Goal: Navigation & Orientation: Find specific page/section

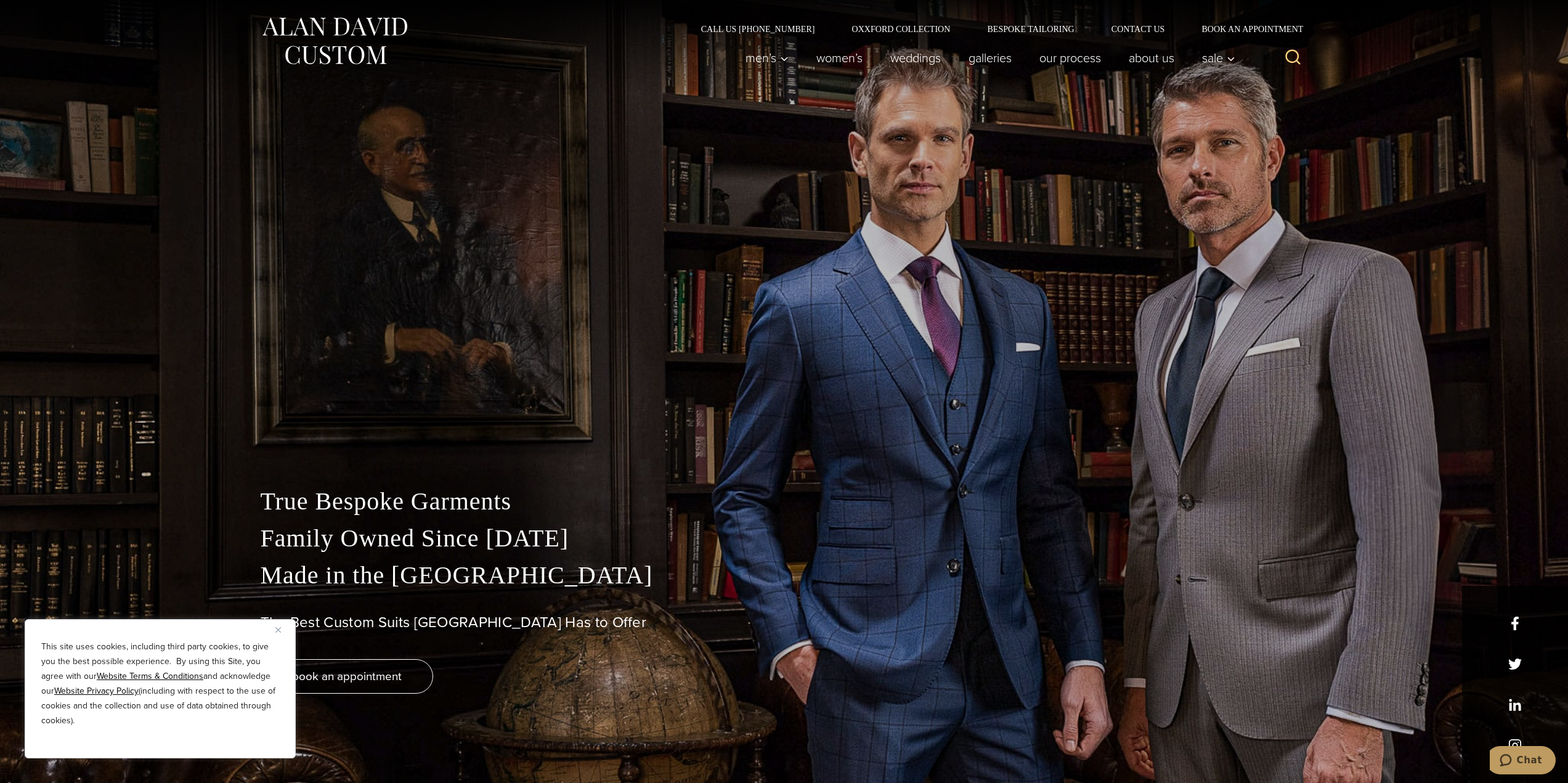
click at [277, 628] on img "Close" at bounding box center [278, 629] width 5 height 5
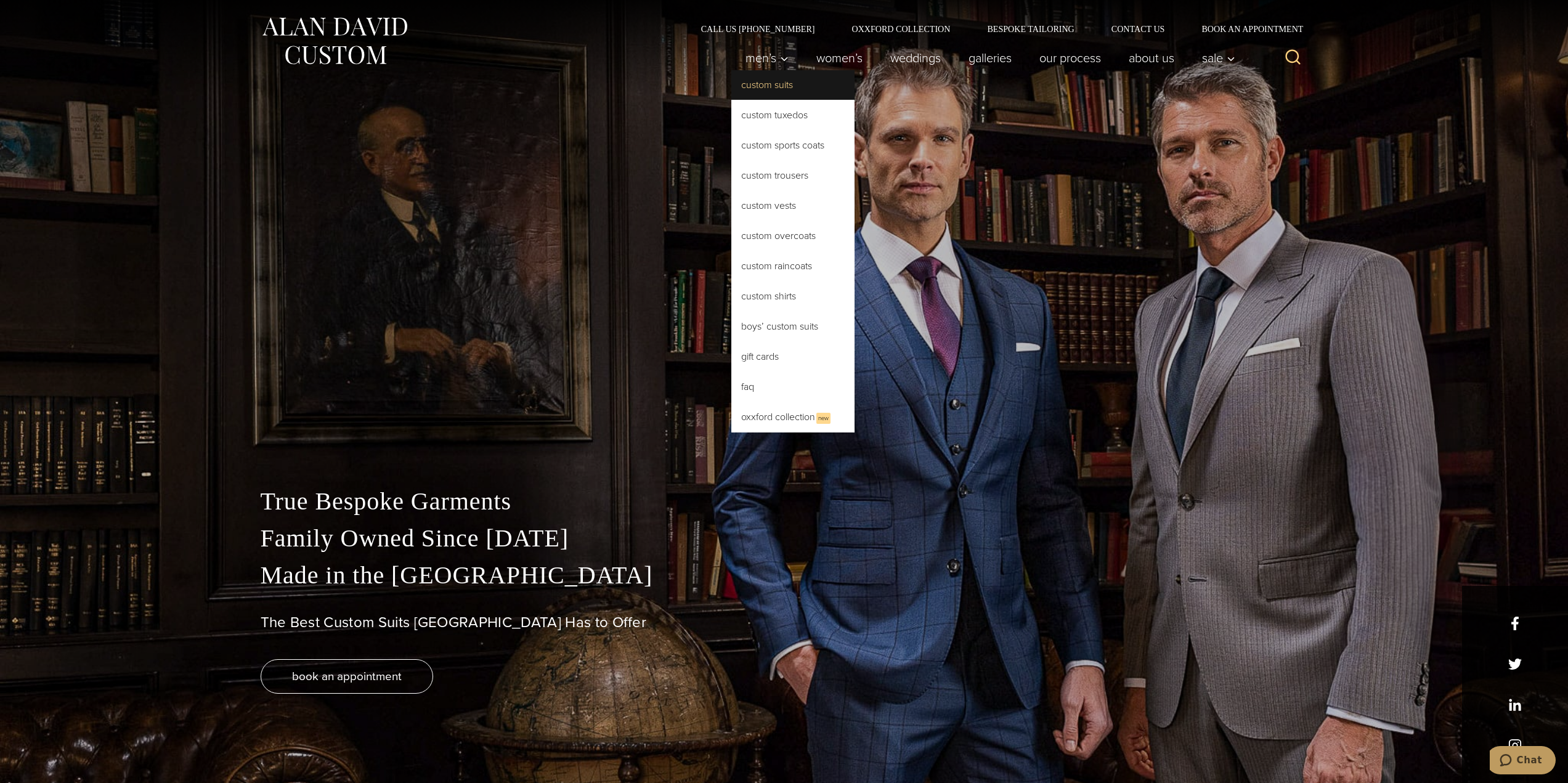
click at [795, 94] on link "Custom Suits" at bounding box center [792, 84] width 123 height 29
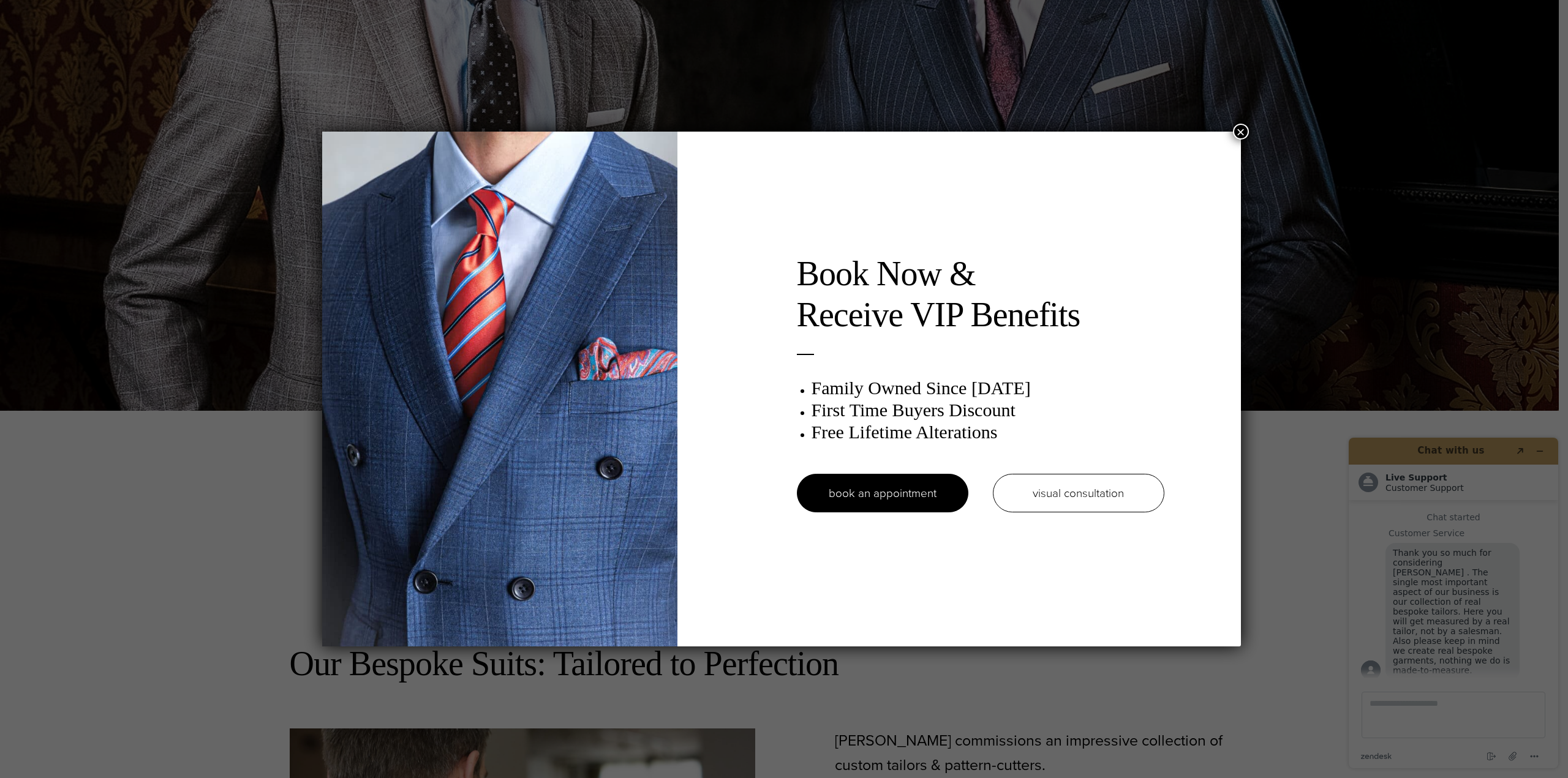
click at [1248, 127] on button "×" at bounding box center [1240, 131] width 16 height 16
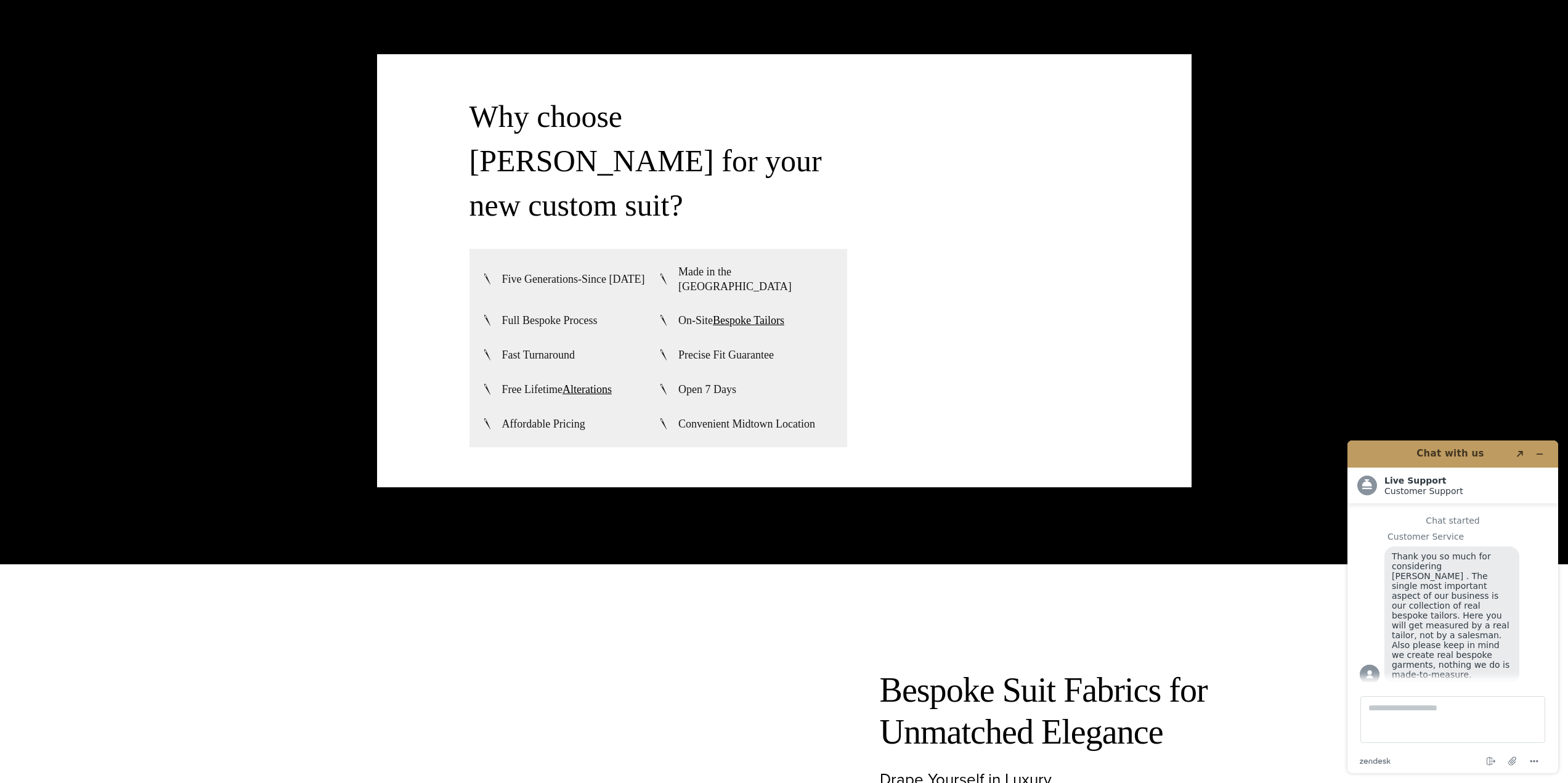
scroll to position [3696, 0]
